Goal: Task Accomplishment & Management: Use online tool/utility

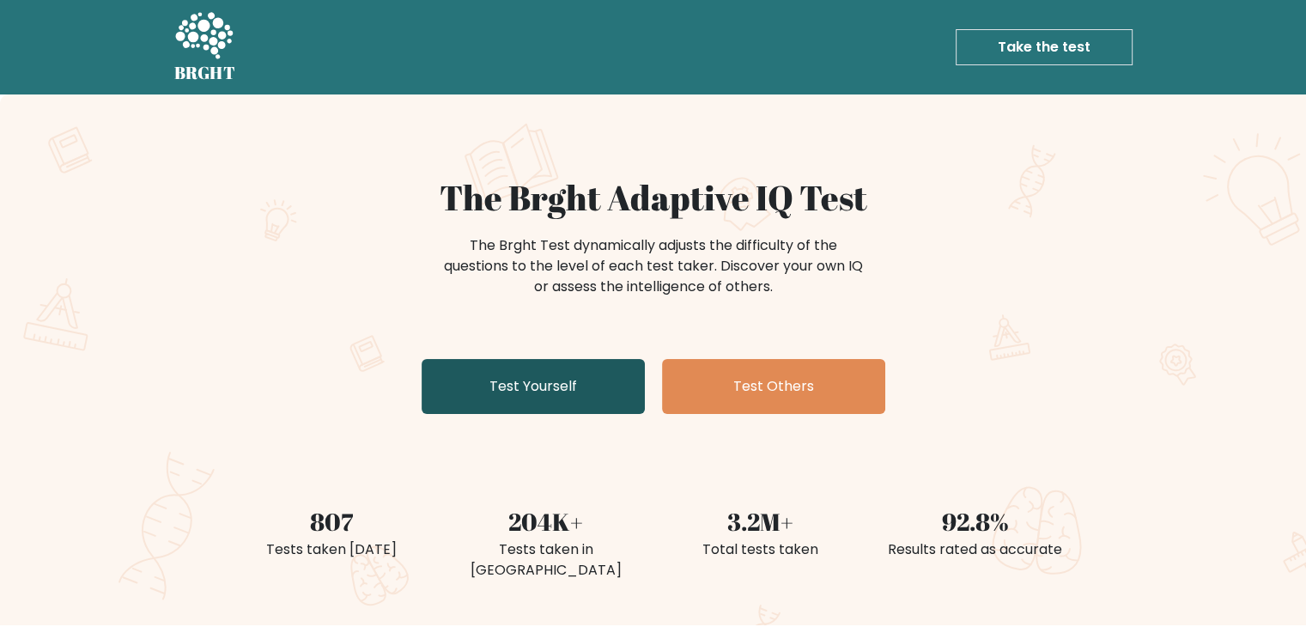
click at [558, 384] on link "Test Yourself" at bounding box center [533, 386] width 223 height 55
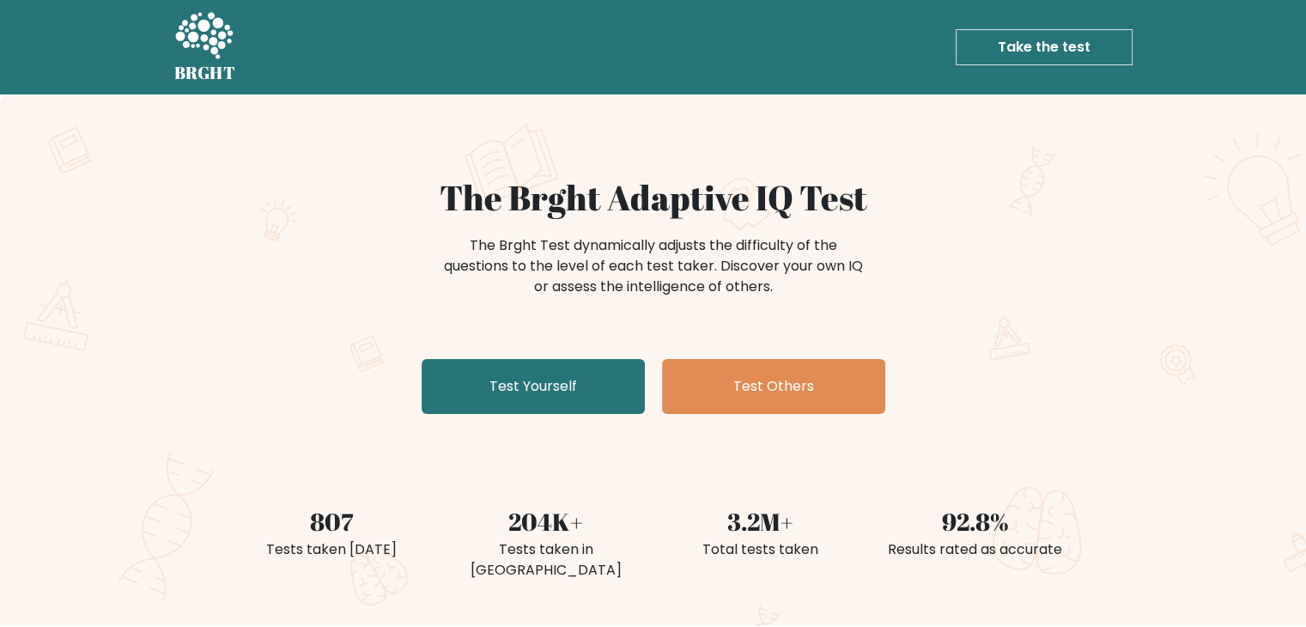
click at [1006, 49] on link "Take the test" at bounding box center [1043, 47] width 177 height 36
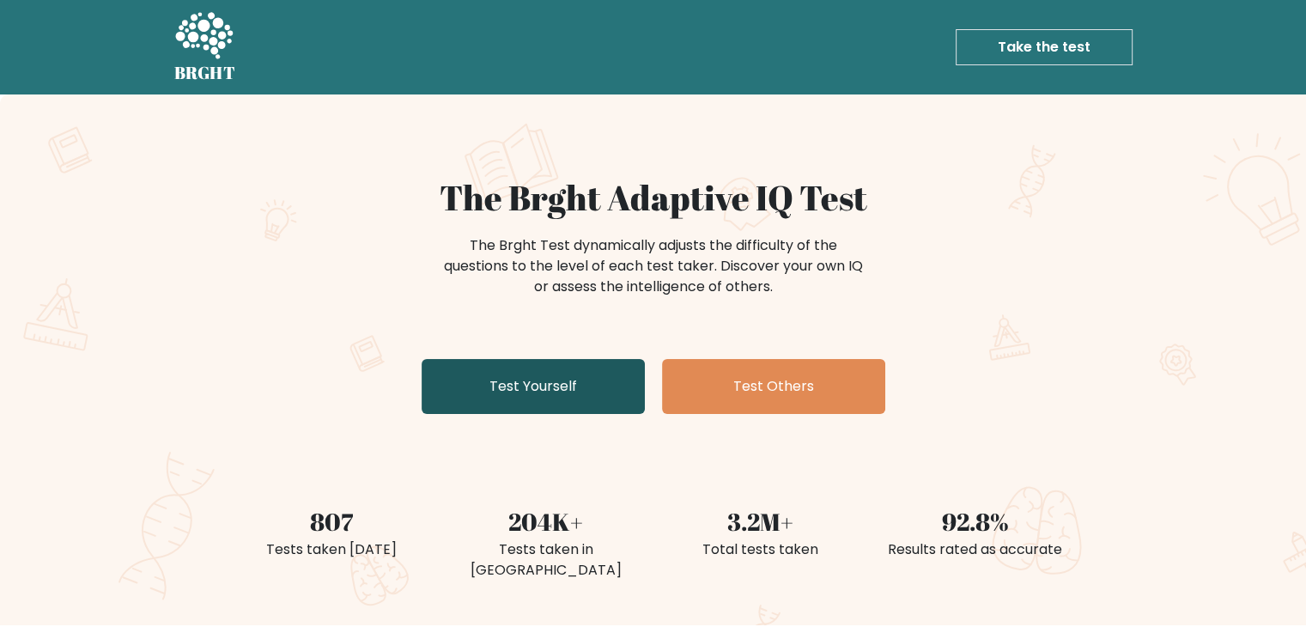
click at [512, 382] on link "Test Yourself" at bounding box center [533, 386] width 223 height 55
click at [536, 380] on link "Test Yourself" at bounding box center [533, 386] width 223 height 55
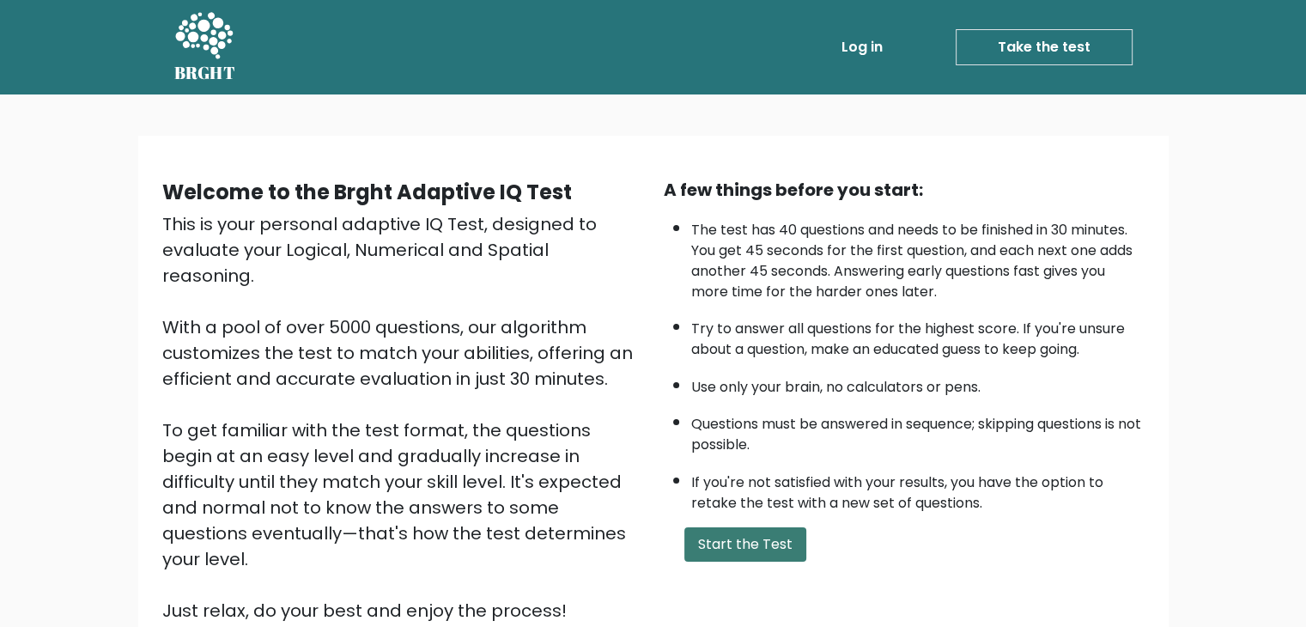
click at [737, 540] on button "Start the Test" at bounding box center [745, 544] width 122 height 34
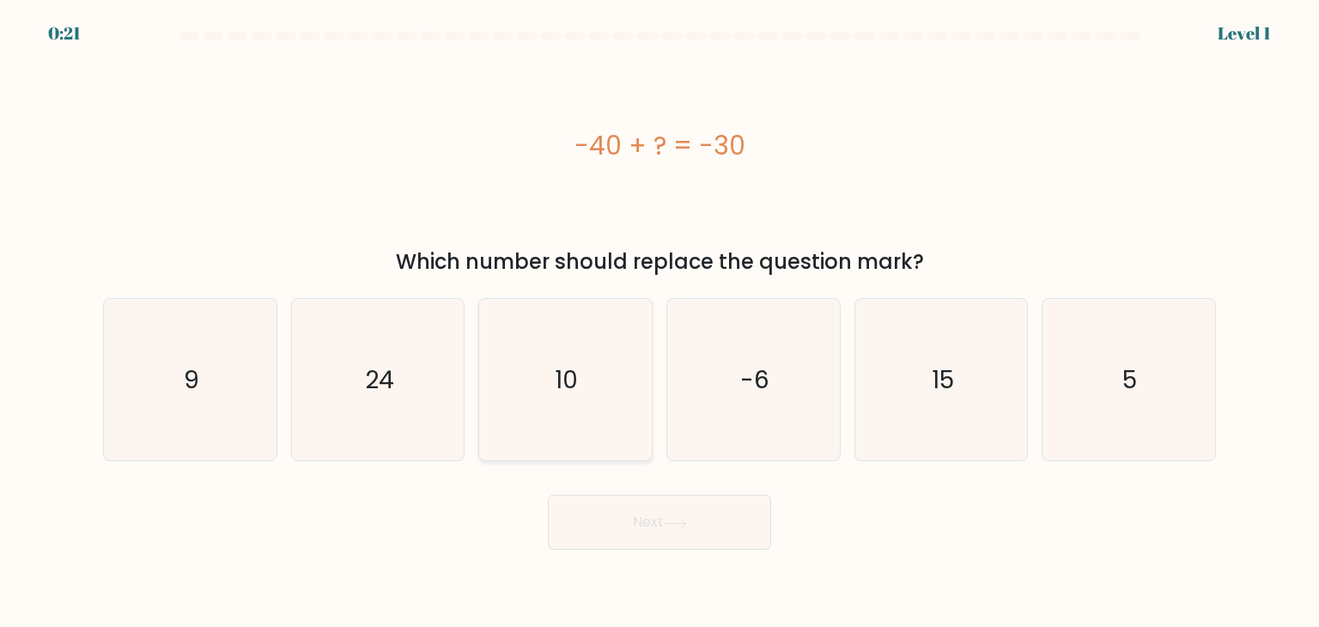
click at [570, 403] on icon "10" at bounding box center [564, 379] width 161 height 161
click at [659, 322] on input "c. 10" at bounding box center [659, 317] width 1 height 9
radio input "true"
click at [672, 523] on icon at bounding box center [674, 523] width 21 height 8
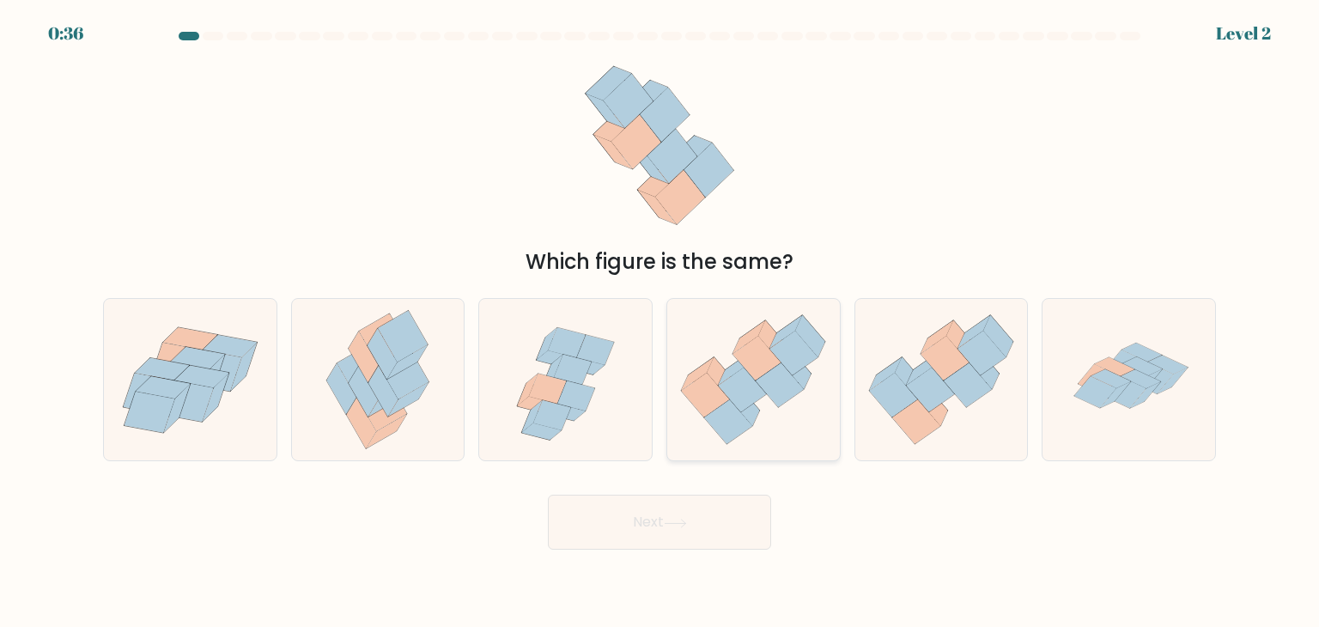
click at [753, 390] on icon at bounding box center [743, 389] width 48 height 45
click at [660, 322] on input "d." at bounding box center [659, 317] width 1 height 9
radio input "true"
click at [712, 516] on button "Next" at bounding box center [659, 521] width 223 height 55
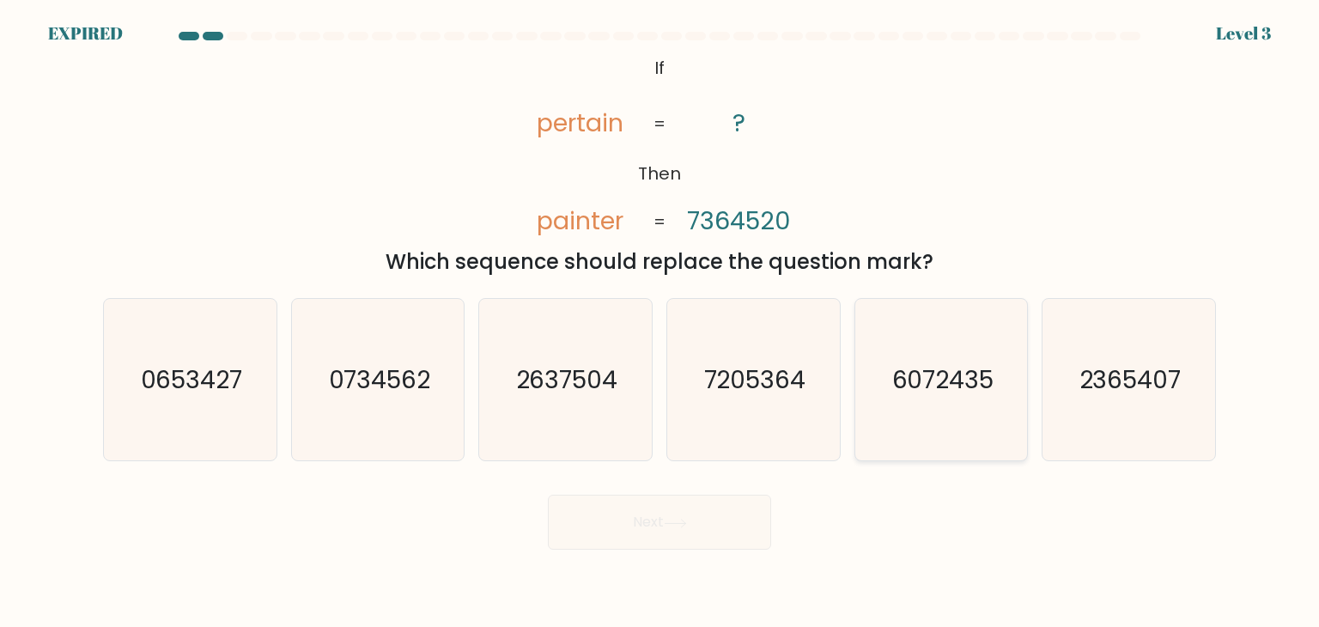
click at [926, 382] on text "6072435" at bounding box center [942, 379] width 102 height 34
click at [660, 322] on input "e. 6072435" at bounding box center [659, 317] width 1 height 9
radio input "true"
